Goal: Information Seeking & Learning: Find contact information

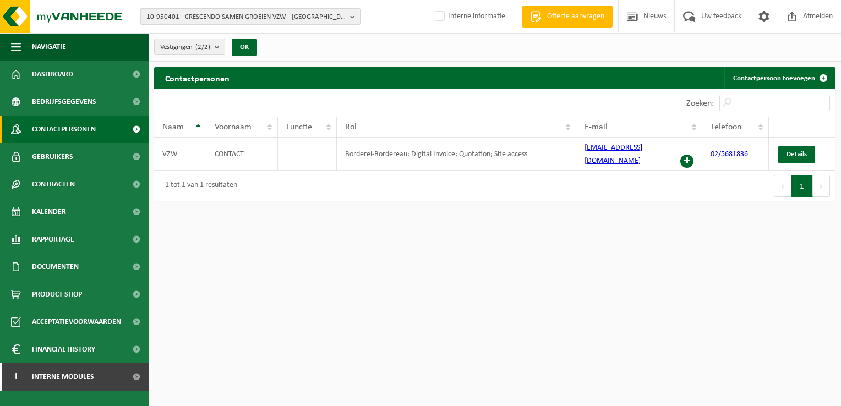
click at [352, 18] on b "button" at bounding box center [355, 16] width 10 height 15
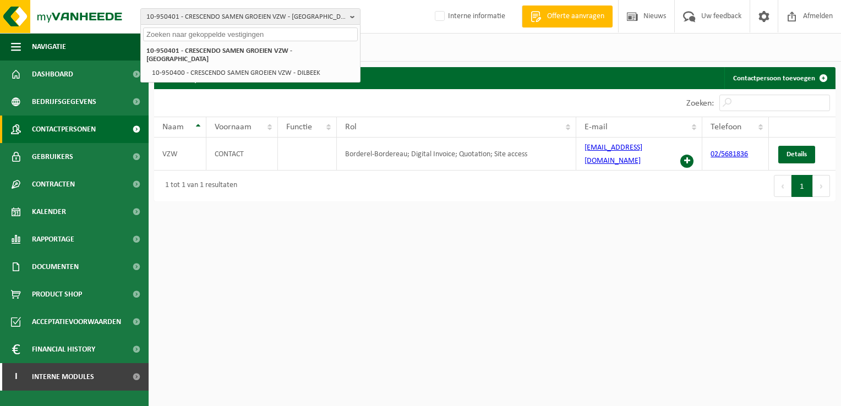
click at [177, 30] on input "text" at bounding box center [250, 35] width 215 height 14
paste input "10-827591"
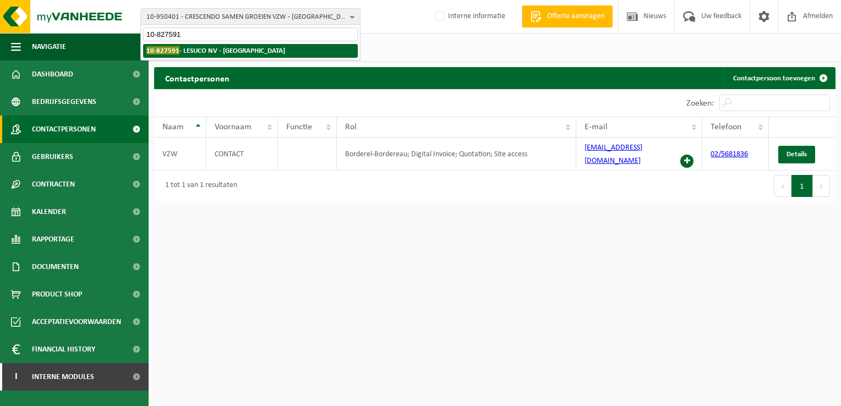
type input "10-827591"
click at [195, 49] on strong "10-827591 - LESUCO NV - GEMBLOUX" at bounding box center [215, 50] width 139 height 8
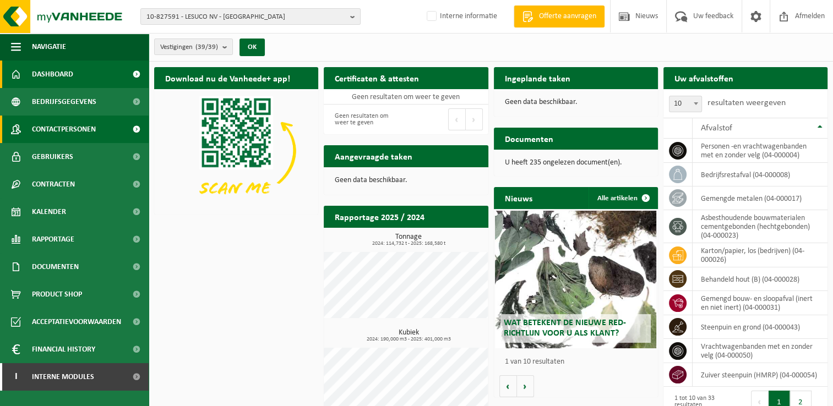
click at [106, 129] on link "Contactpersonen" at bounding box center [74, 130] width 149 height 28
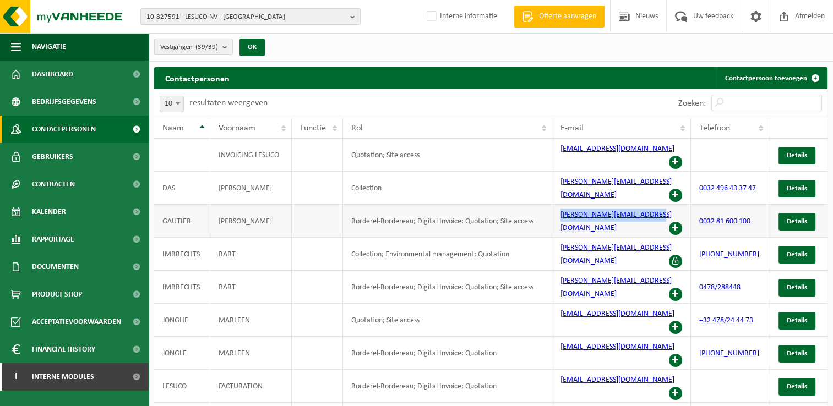
drag, startPoint x: 557, startPoint y: 205, endPoint x: 649, endPoint y: 201, distance: 92.5
click at [649, 205] on td "cedric.eggerickx@lesuco.be" at bounding box center [621, 221] width 139 height 33
copy link "cedric.eggerickx@lesuco.be"
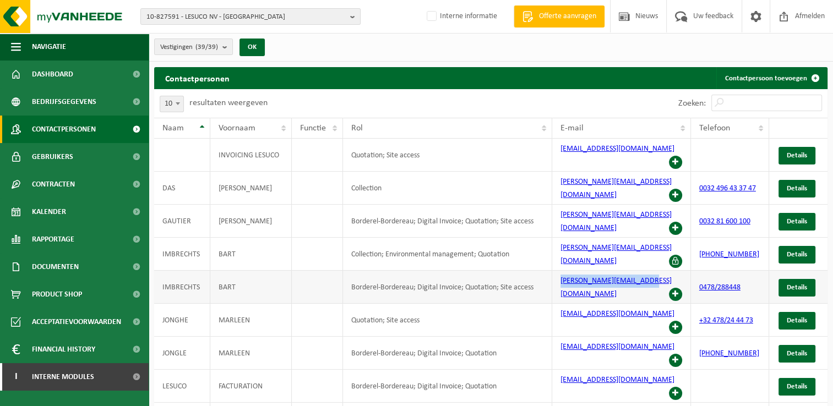
drag, startPoint x: 553, startPoint y: 256, endPoint x: 649, endPoint y: 251, distance: 96.4
click at [649, 271] on td "bart.imbrechts@luseco.be" at bounding box center [621, 287] width 139 height 33
copy link "bart.imbrechts@luseco.be"
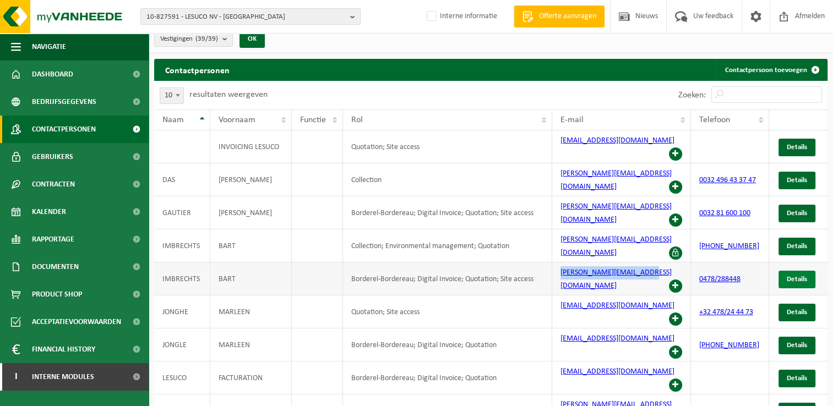
scroll to position [9, 0]
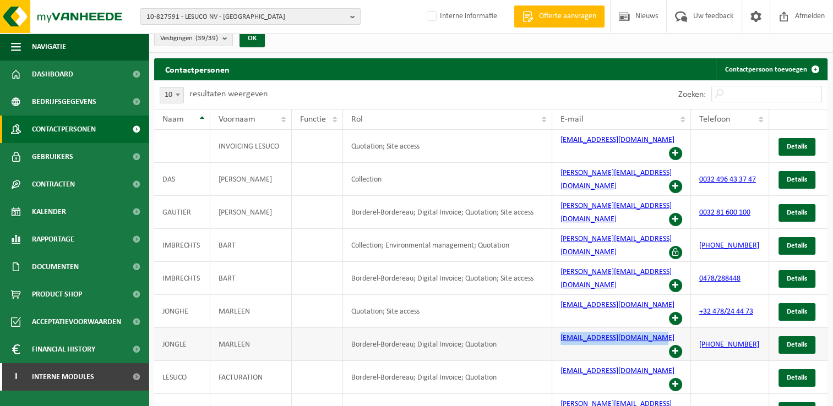
drag, startPoint x: 558, startPoint y: 288, endPoint x: 656, endPoint y: 288, distance: 98.0
click at [656, 328] on td "marleen.dejonghe@lesuco.be" at bounding box center [621, 344] width 139 height 33
copy link "marleen.dejonghe@lesuco.be"
drag, startPoint x: 559, startPoint y: 315, endPoint x: 623, endPoint y: 313, distance: 63.9
click at [623, 361] on td "info@lesuco.be" at bounding box center [621, 377] width 139 height 33
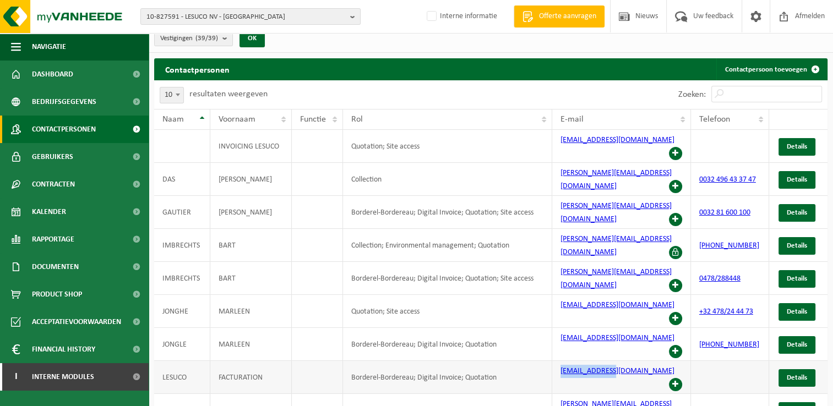
copy link "info@lesuco.be"
click at [353, 20] on b "button" at bounding box center [355, 16] width 10 height 15
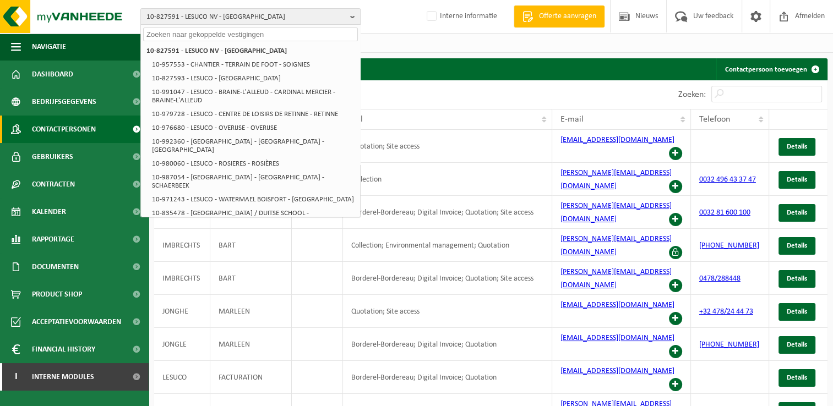
click at [189, 34] on input "text" at bounding box center [250, 35] width 215 height 14
paste input "10-884418"
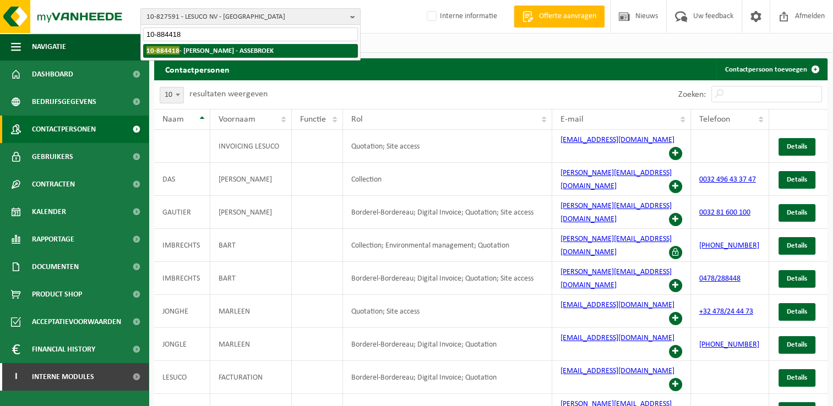
type input "10-884418"
click at [190, 50] on strong "10-884418 - JOEKAR - ASSEBROEK" at bounding box center [209, 50] width 127 height 8
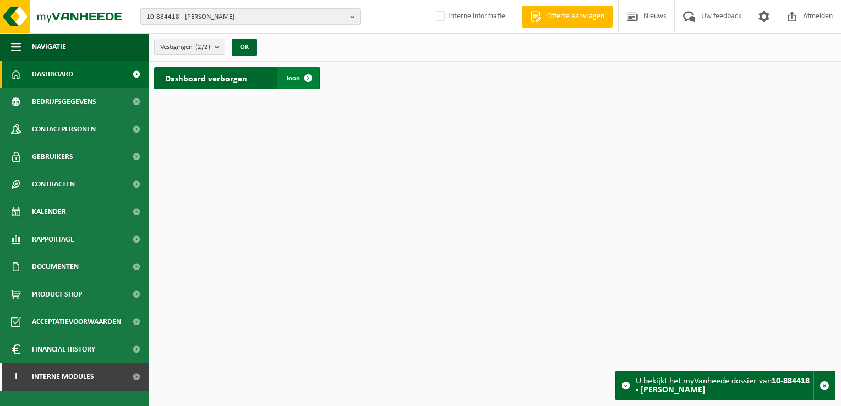
click at [309, 75] on span at bounding box center [308, 78] width 22 height 22
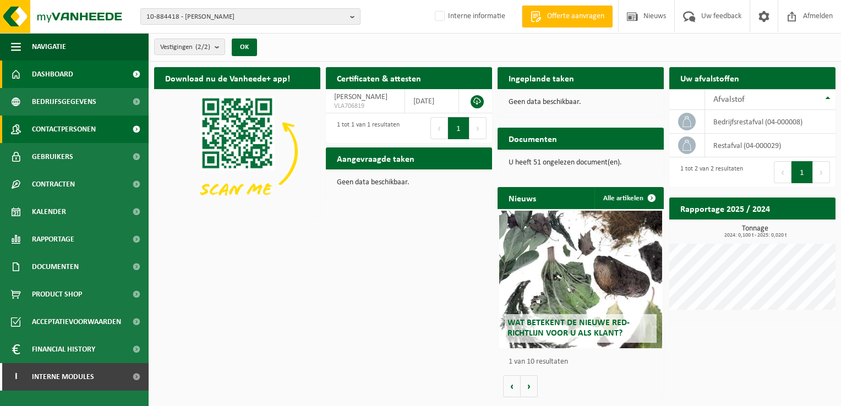
click at [99, 129] on link "Contactpersonen" at bounding box center [74, 130] width 149 height 28
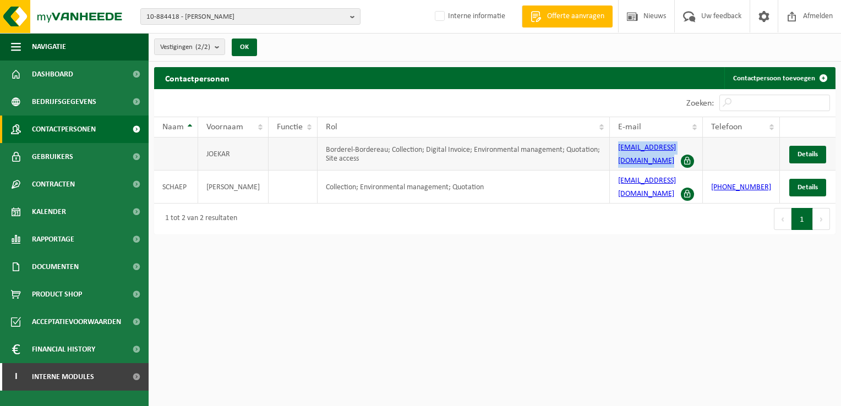
drag, startPoint x: 622, startPoint y: 150, endPoint x: 689, endPoint y: 148, distance: 66.1
click at [689, 148] on td "[EMAIL_ADDRESS][DOMAIN_NAME]" at bounding box center [656, 154] width 93 height 33
copy link "[EMAIL_ADDRESS][DOMAIN_NAME]"
click at [353, 18] on b "button" at bounding box center [355, 16] width 10 height 15
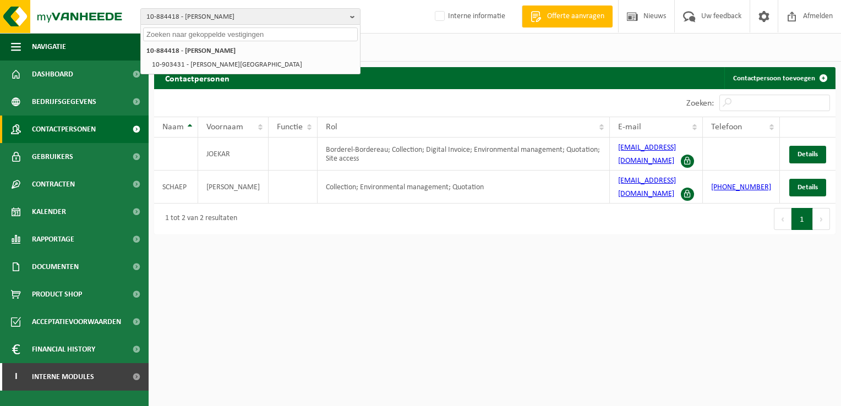
click at [392, 24] on div "10-884418 - JOEKAR - ASSEBROEK 10-884418 - JOEKAR - ASSEBROEK 10-903431 - JOEKA…" at bounding box center [420, 17] width 841 height 34
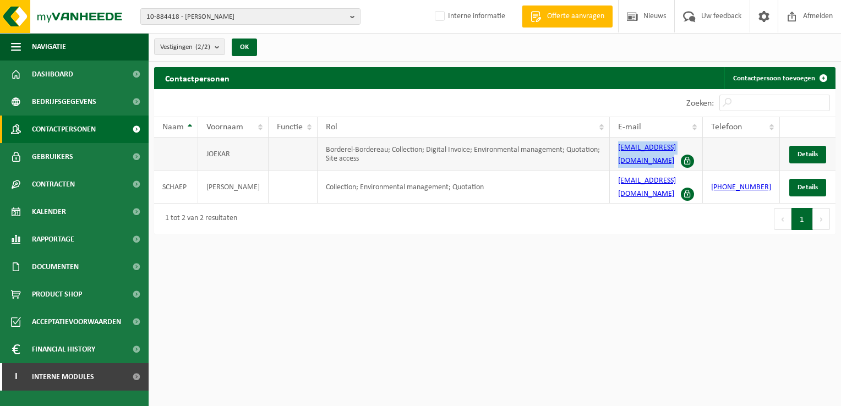
drag, startPoint x: 619, startPoint y: 151, endPoint x: 691, endPoint y: 150, distance: 72.7
click at [691, 150] on td "joekar1@telenet.be" at bounding box center [656, 154] width 93 height 33
copy link "joekar1@telenet.be"
click at [352, 18] on b "button" at bounding box center [355, 16] width 10 height 15
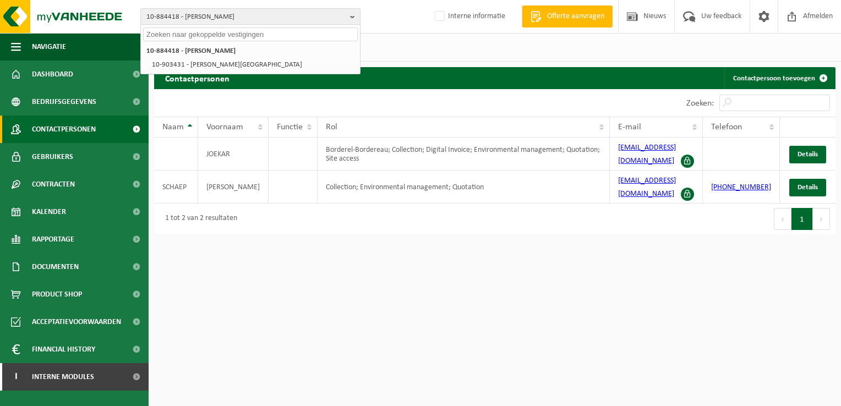
click at [201, 35] on input "text" at bounding box center [250, 35] width 215 height 14
paste input "10-967607"
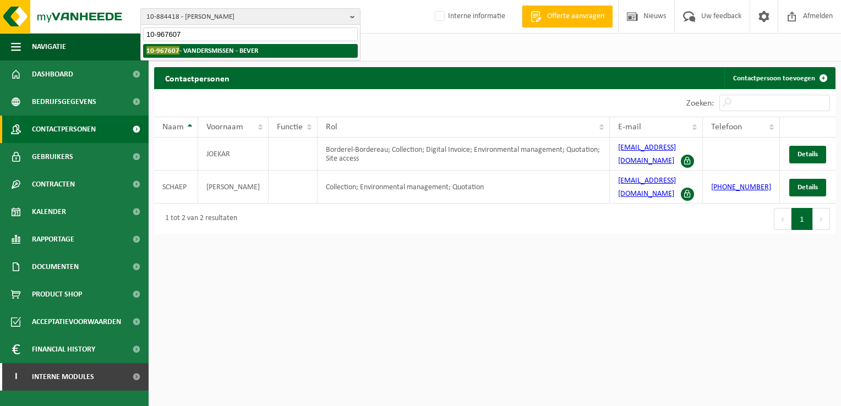
type input "10-967607"
click at [215, 46] on strong "10-967607 - VANDERSMISSEN - BEVER" at bounding box center [202, 50] width 112 height 8
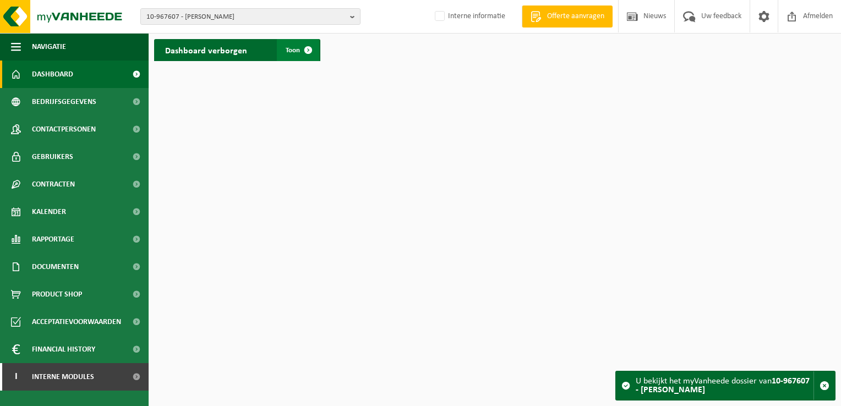
click at [310, 51] on span at bounding box center [308, 50] width 22 height 22
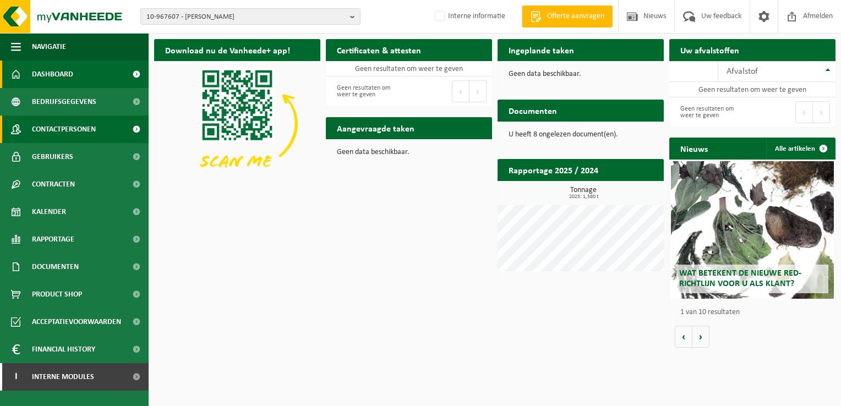
drag, startPoint x: 78, startPoint y: 128, endPoint x: 95, endPoint y: 126, distance: 16.7
click at [79, 128] on span "Contactpersonen" at bounding box center [64, 130] width 64 height 28
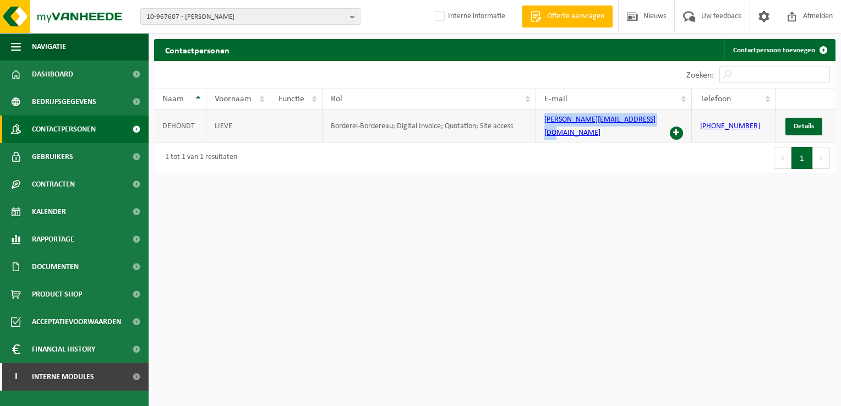
drag, startPoint x: 537, startPoint y: 121, endPoint x: 664, endPoint y: 123, distance: 127.2
click at [664, 123] on td "[PERSON_NAME][EMAIL_ADDRESS][DOMAIN_NAME]" at bounding box center [614, 126] width 156 height 33
copy link "[PERSON_NAME][EMAIL_ADDRESS][DOMAIN_NAME]"
click at [349, 17] on button "10-967607 - VANDERSMISSEN - BEVER" at bounding box center [250, 16] width 220 height 17
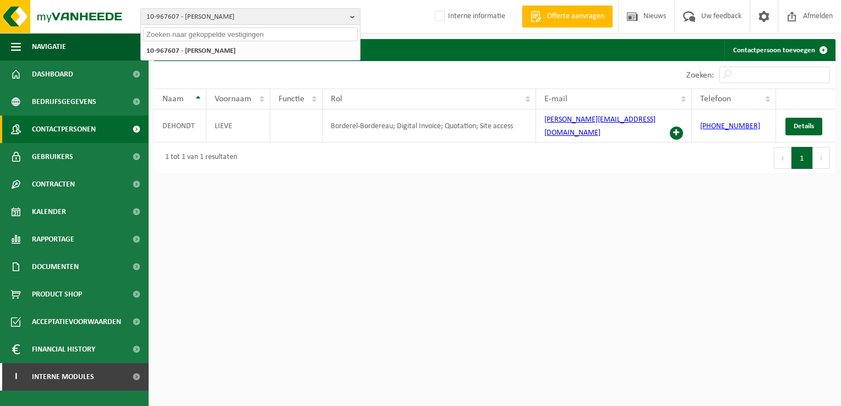
click at [190, 38] on input "text" at bounding box center [250, 35] width 215 height 14
paste input "10-937969"
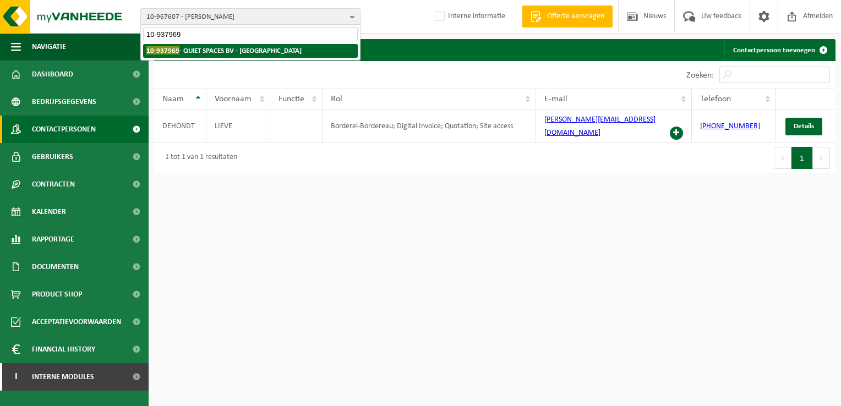
type input "10-937969"
click at [225, 50] on strong "10-937969 - QUIET SPACES BV - ETTERBEEK" at bounding box center [223, 50] width 155 height 8
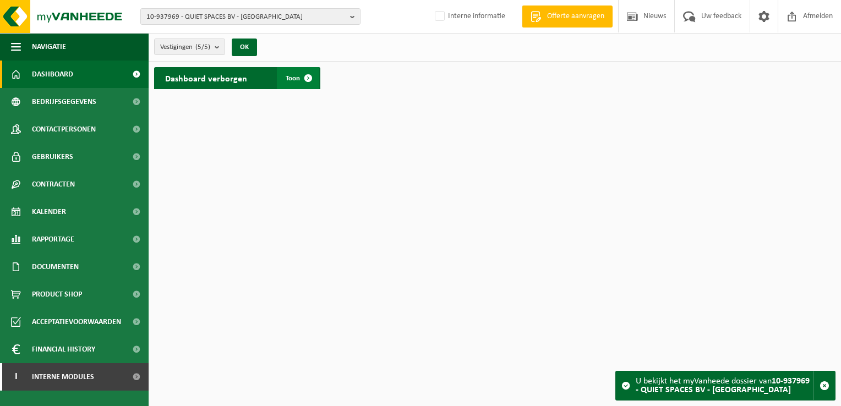
drag, startPoint x: 308, startPoint y: 74, endPoint x: 302, endPoint y: 74, distance: 6.6
click at [308, 74] on span at bounding box center [308, 78] width 22 height 22
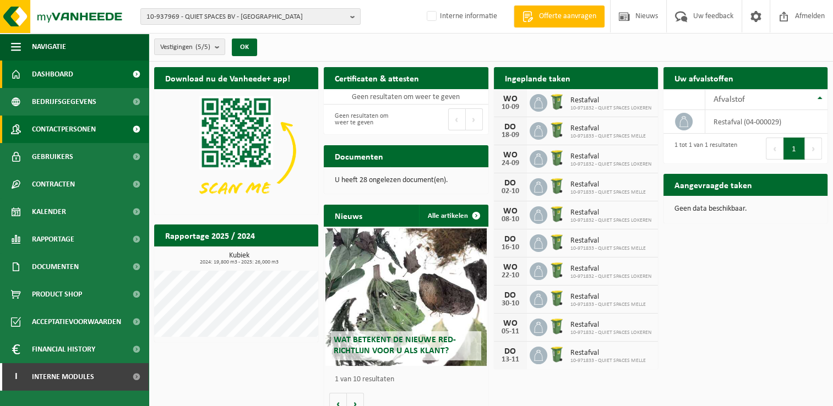
click at [80, 131] on span "Contactpersonen" at bounding box center [64, 130] width 64 height 28
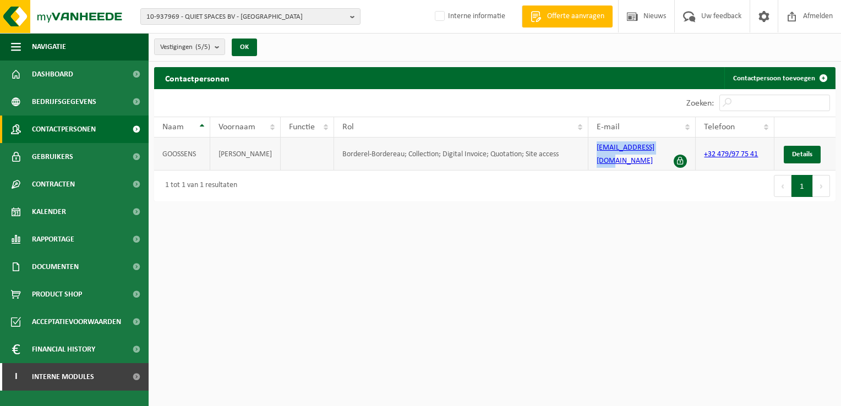
drag, startPoint x: 591, startPoint y: 149, endPoint x: 665, endPoint y: 154, distance: 75.0
click at [665, 154] on td "[EMAIL_ADDRESS][DOMAIN_NAME]" at bounding box center [642, 154] width 108 height 33
copy link "[EMAIL_ADDRESS][DOMAIN_NAME]"
